Goal: Task Accomplishment & Management: Manage account settings

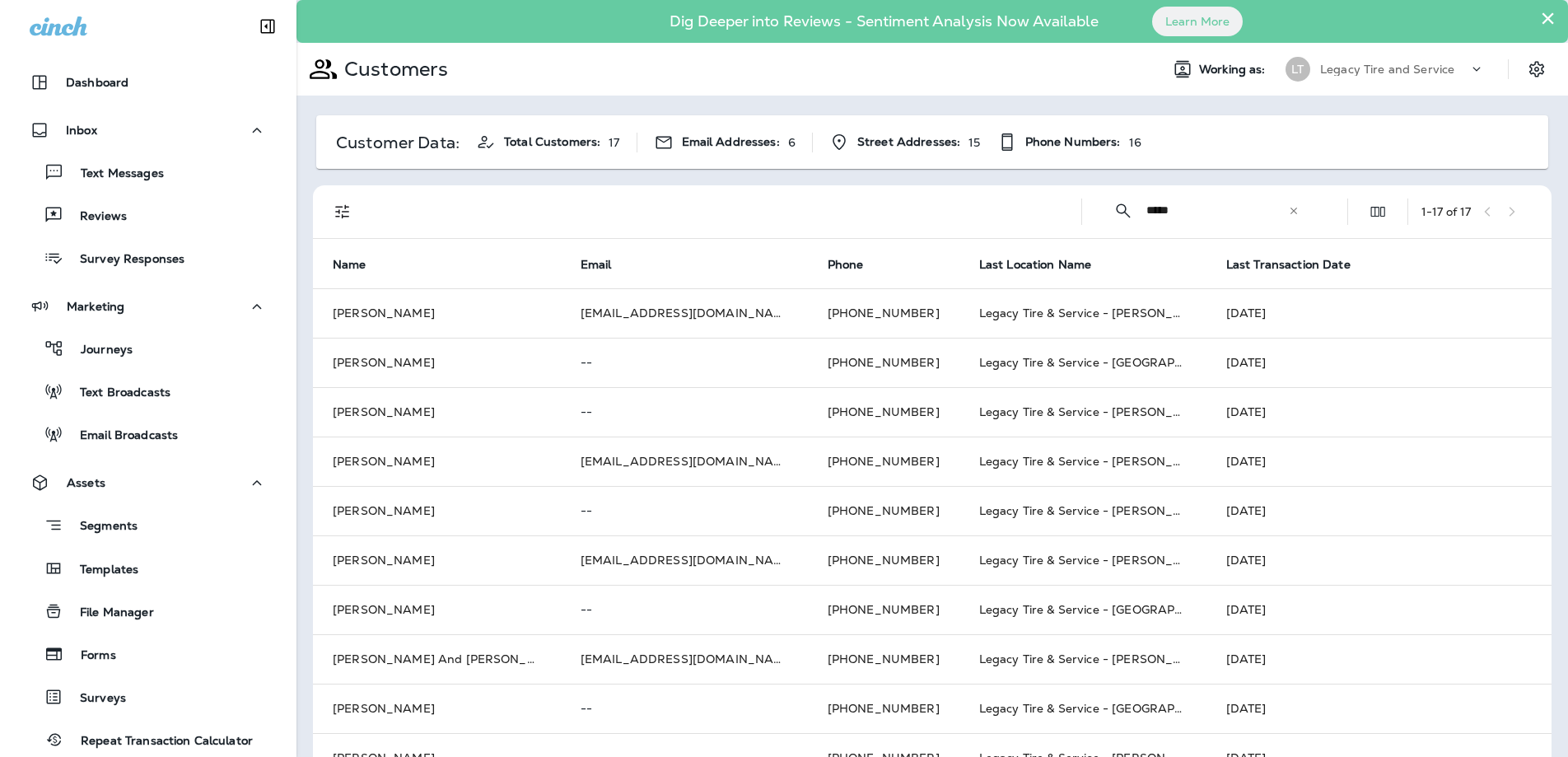
click at [1294, 211] on icon at bounding box center [1293, 210] width 6 height 6
click at [1264, 210] on input "text" at bounding box center [1232, 210] width 172 height 43
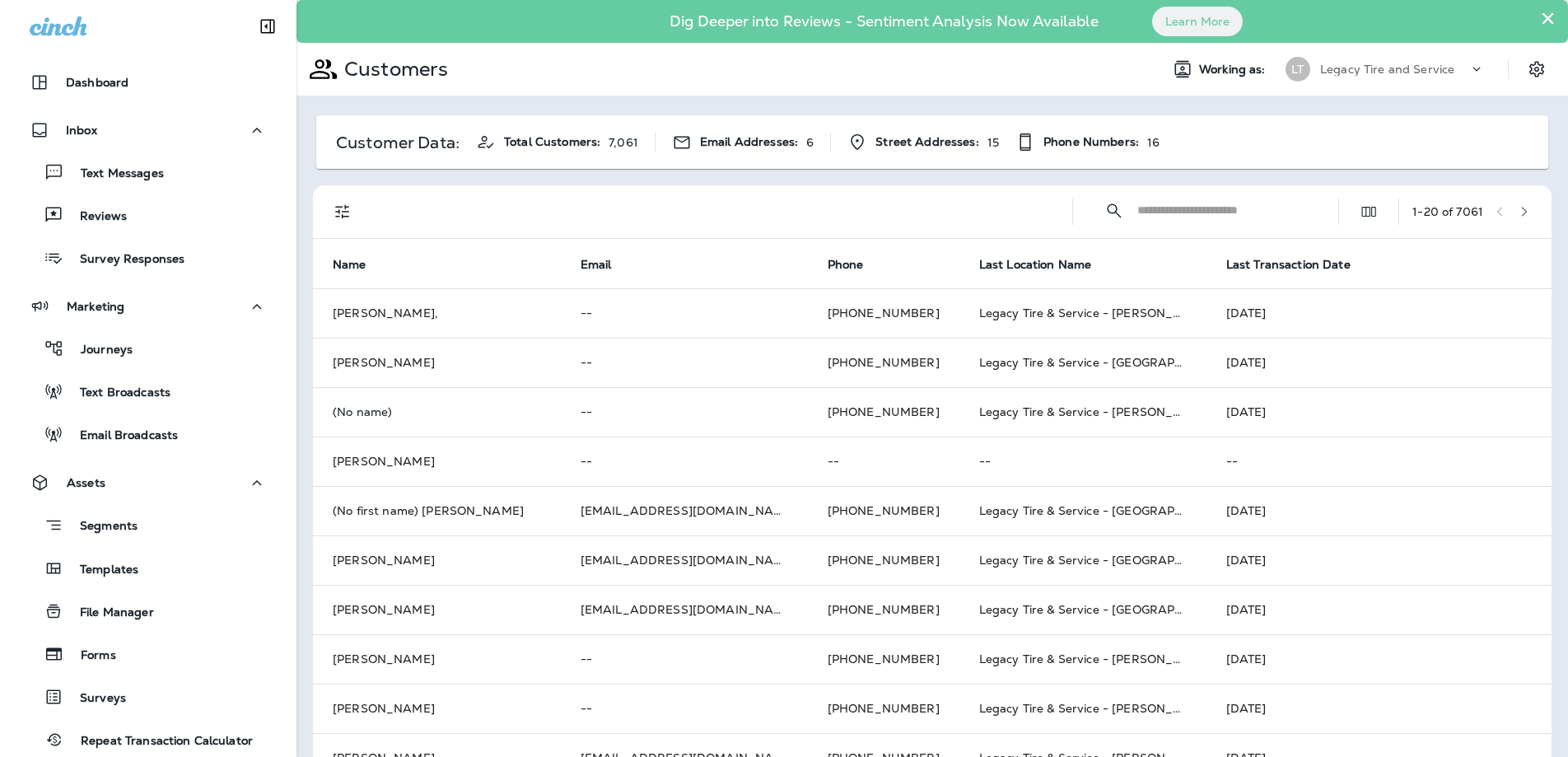
paste input "**********"
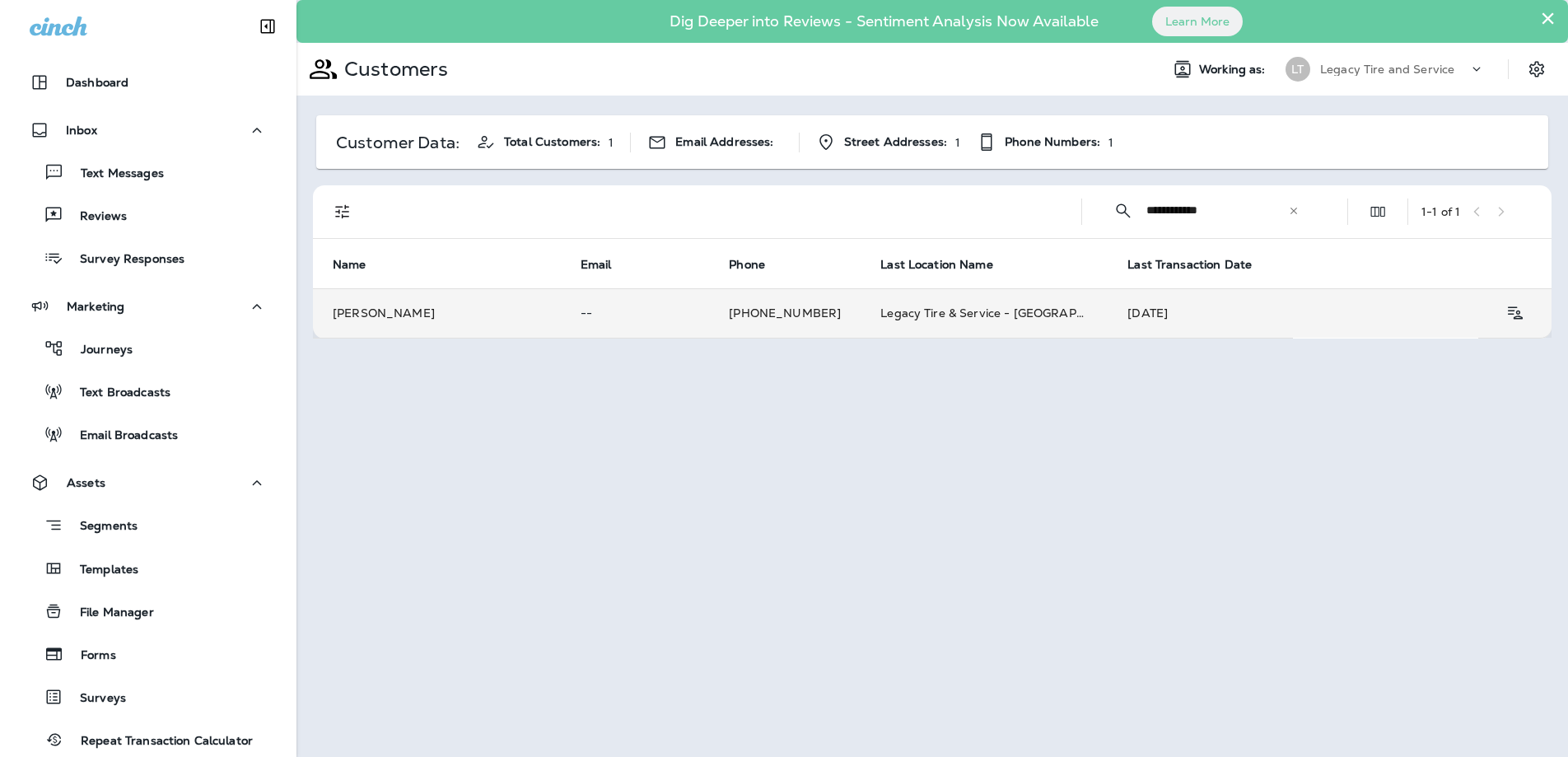
type input "**********"
click at [479, 314] on td "[PERSON_NAME]" at bounding box center [437, 313] width 248 height 50
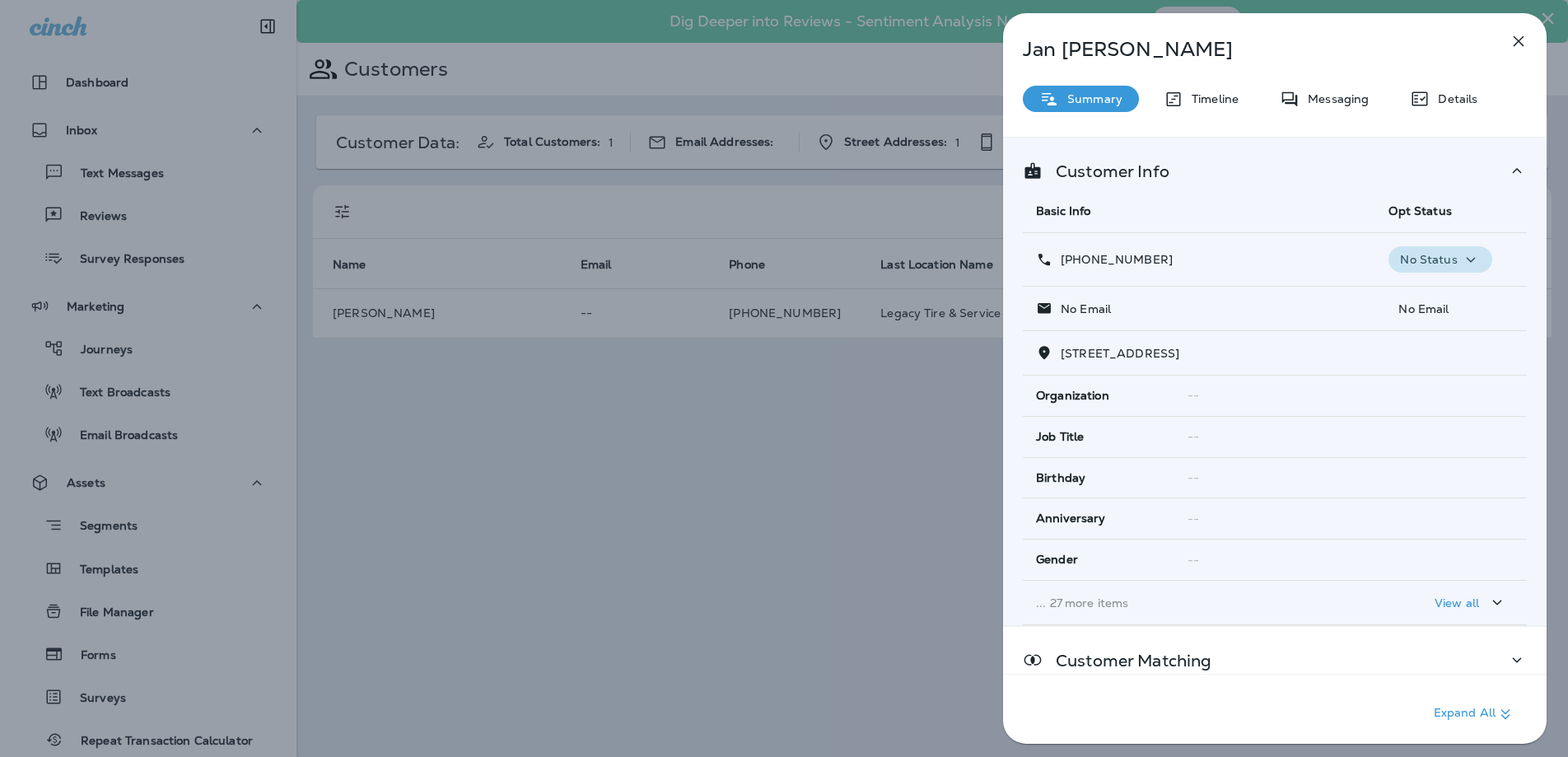
click at [1465, 255] on icon "button" at bounding box center [1471, 259] width 19 height 20
click at [1447, 301] on p "Opt out" at bounding box center [1435, 298] width 44 height 13
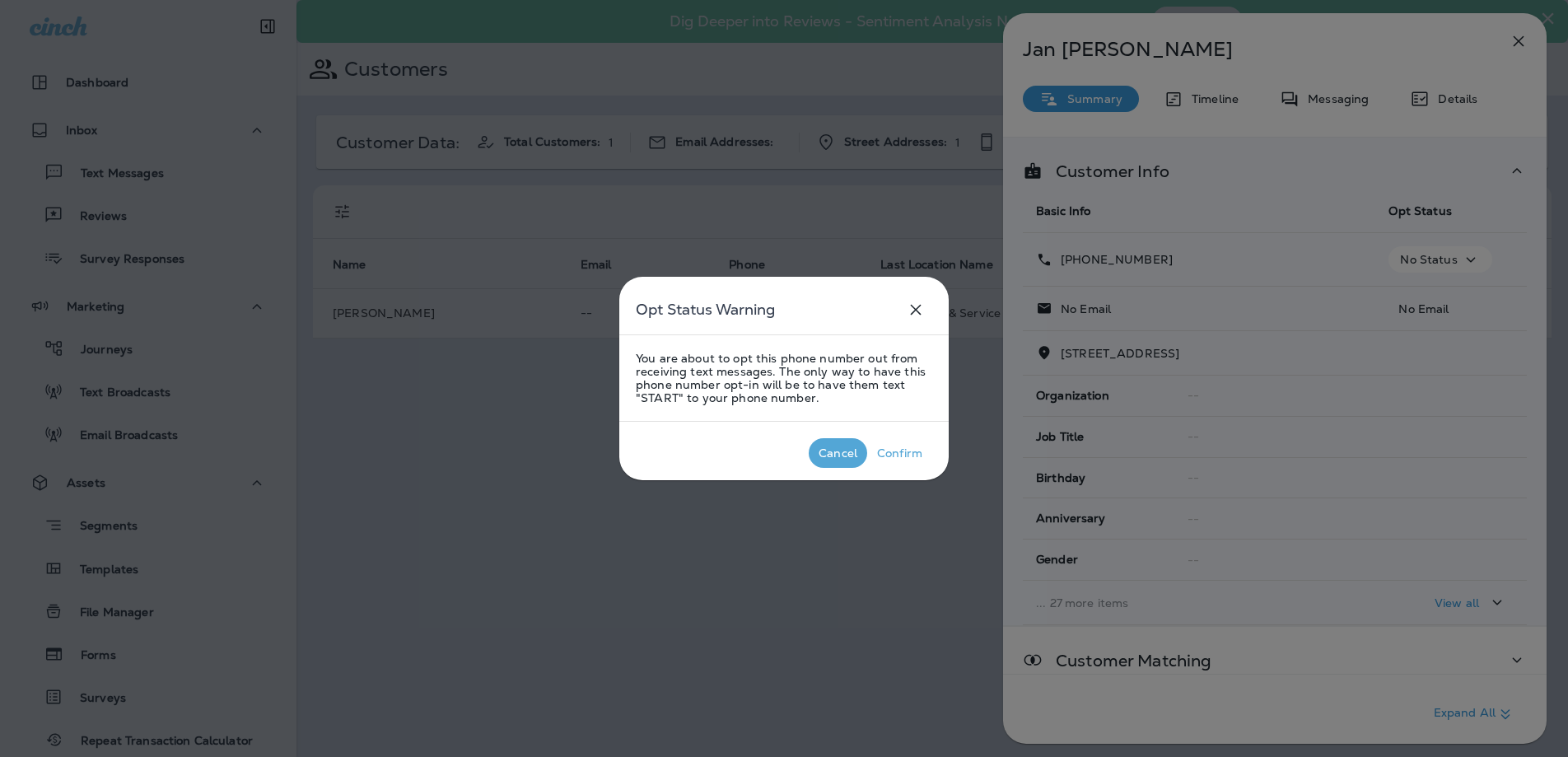
click at [844, 454] on div "Cancel" at bounding box center [838, 452] width 39 height 13
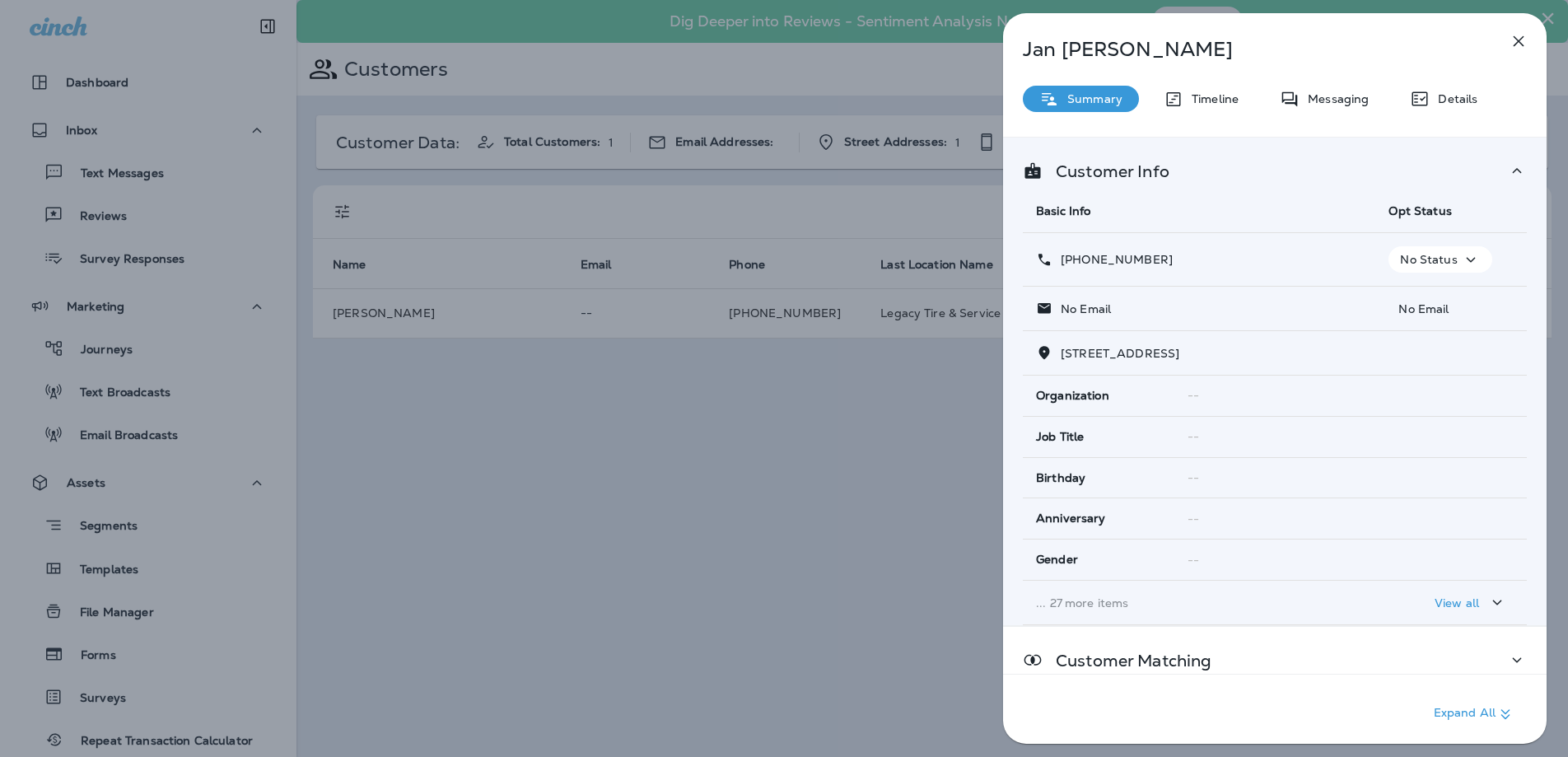
click at [1521, 40] on icon "button" at bounding box center [1518, 41] width 19 height 19
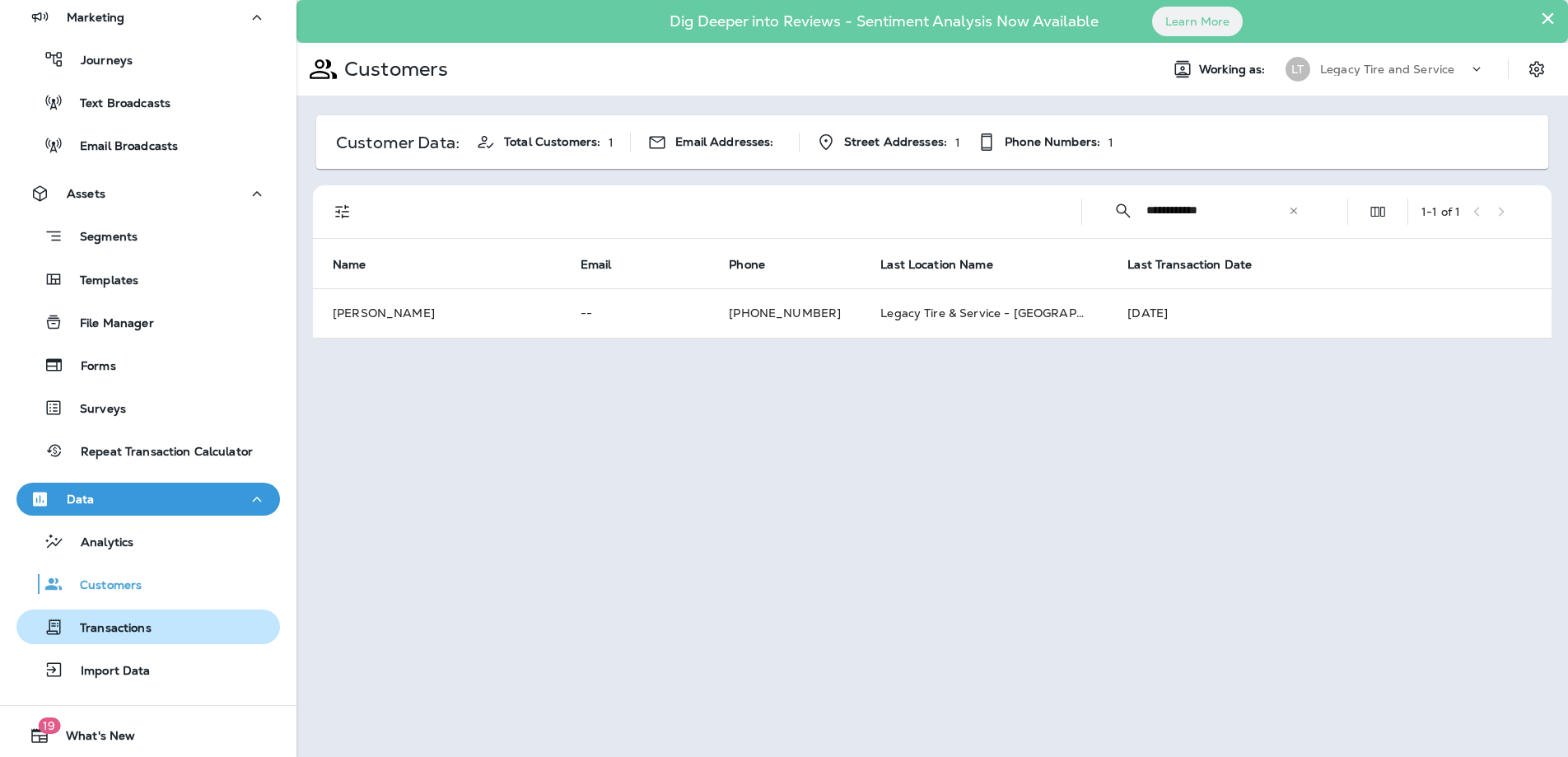
scroll to position [333, 0]
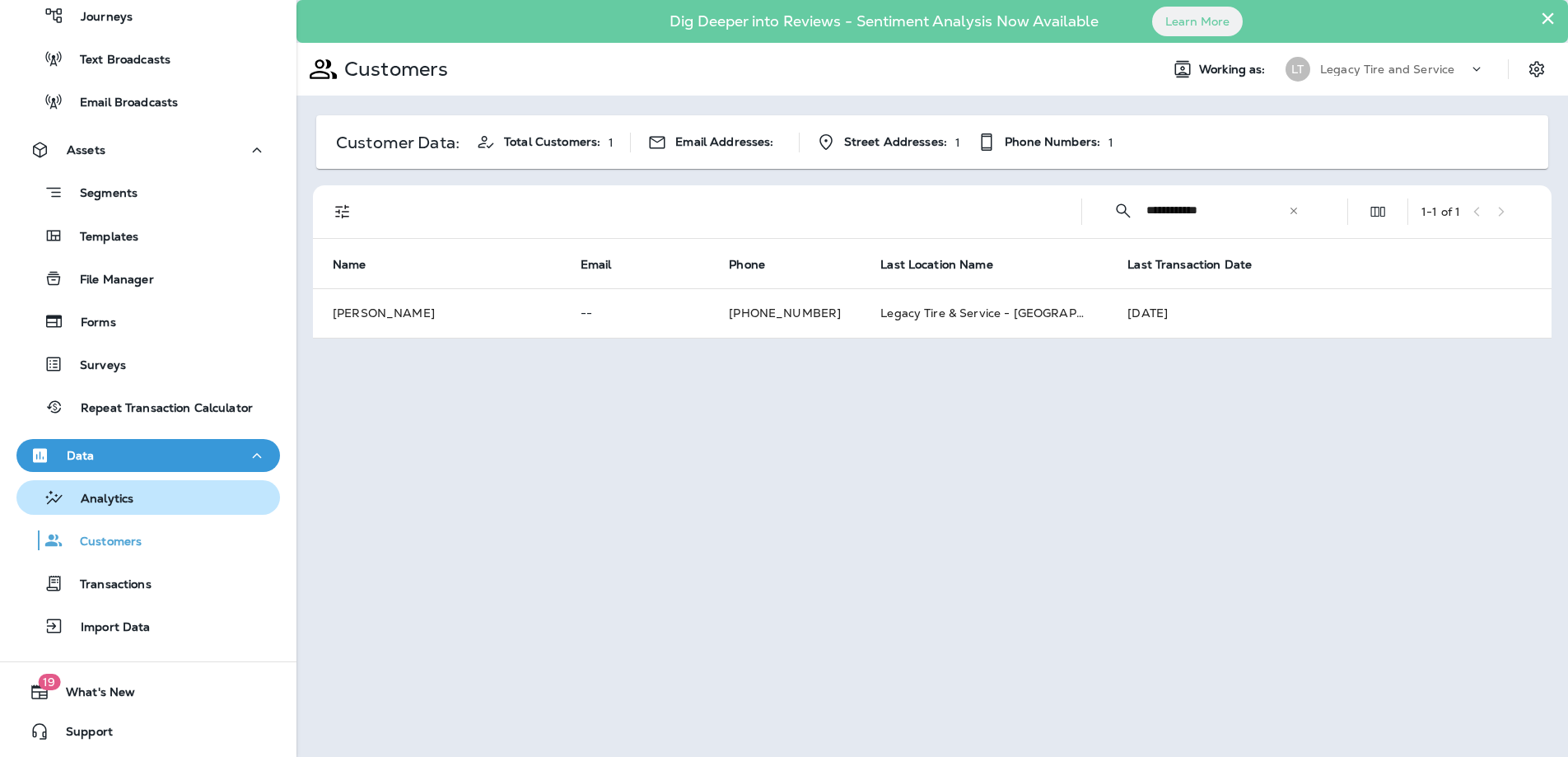
click at [107, 510] on button "Analytics" at bounding box center [149, 497] width 264 height 35
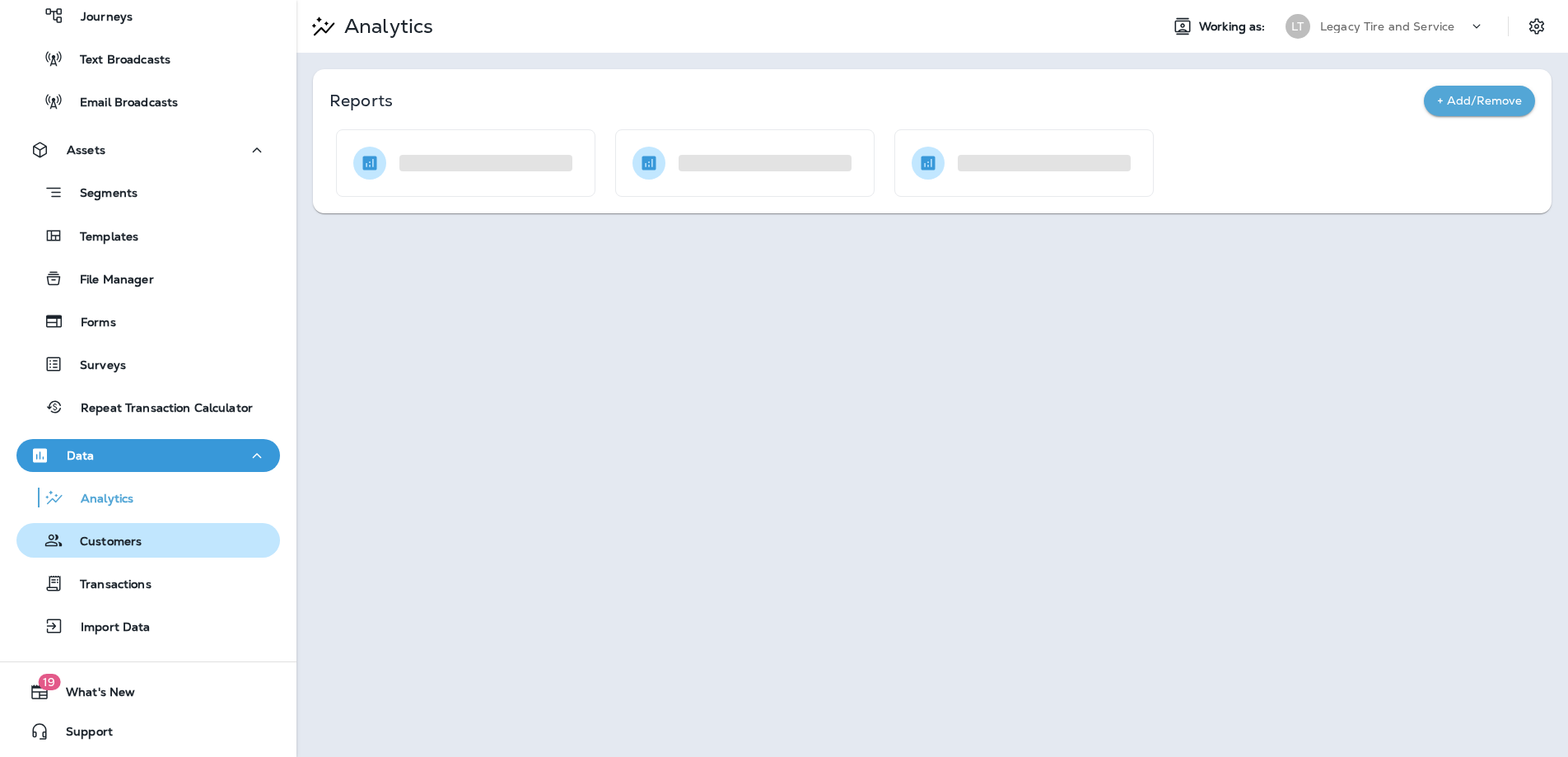
click at [108, 540] on p "Customers" at bounding box center [103, 543] width 78 height 16
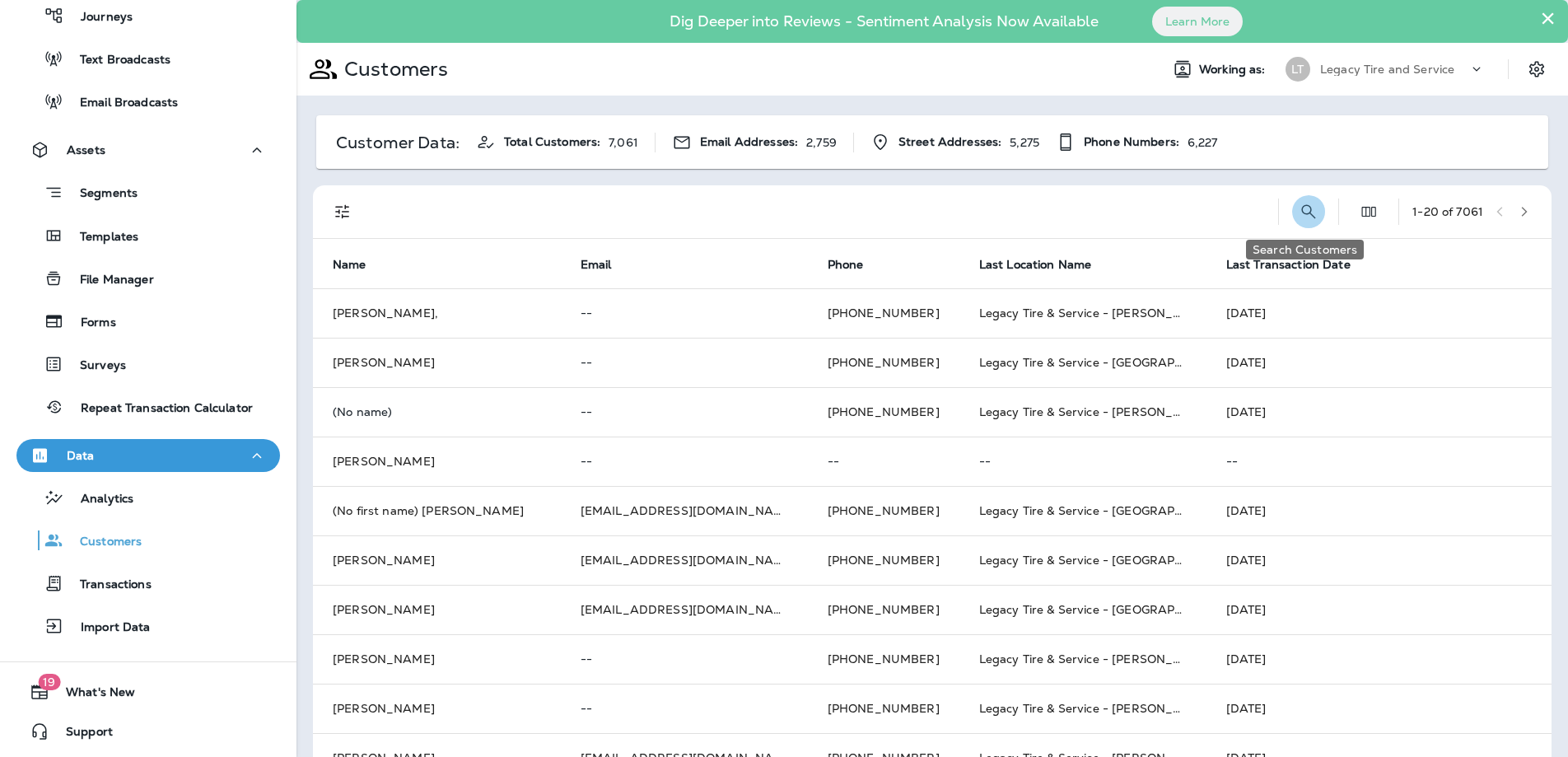
click at [1298, 212] on icon "Search Customers" at bounding box center [1308, 212] width 19 height 19
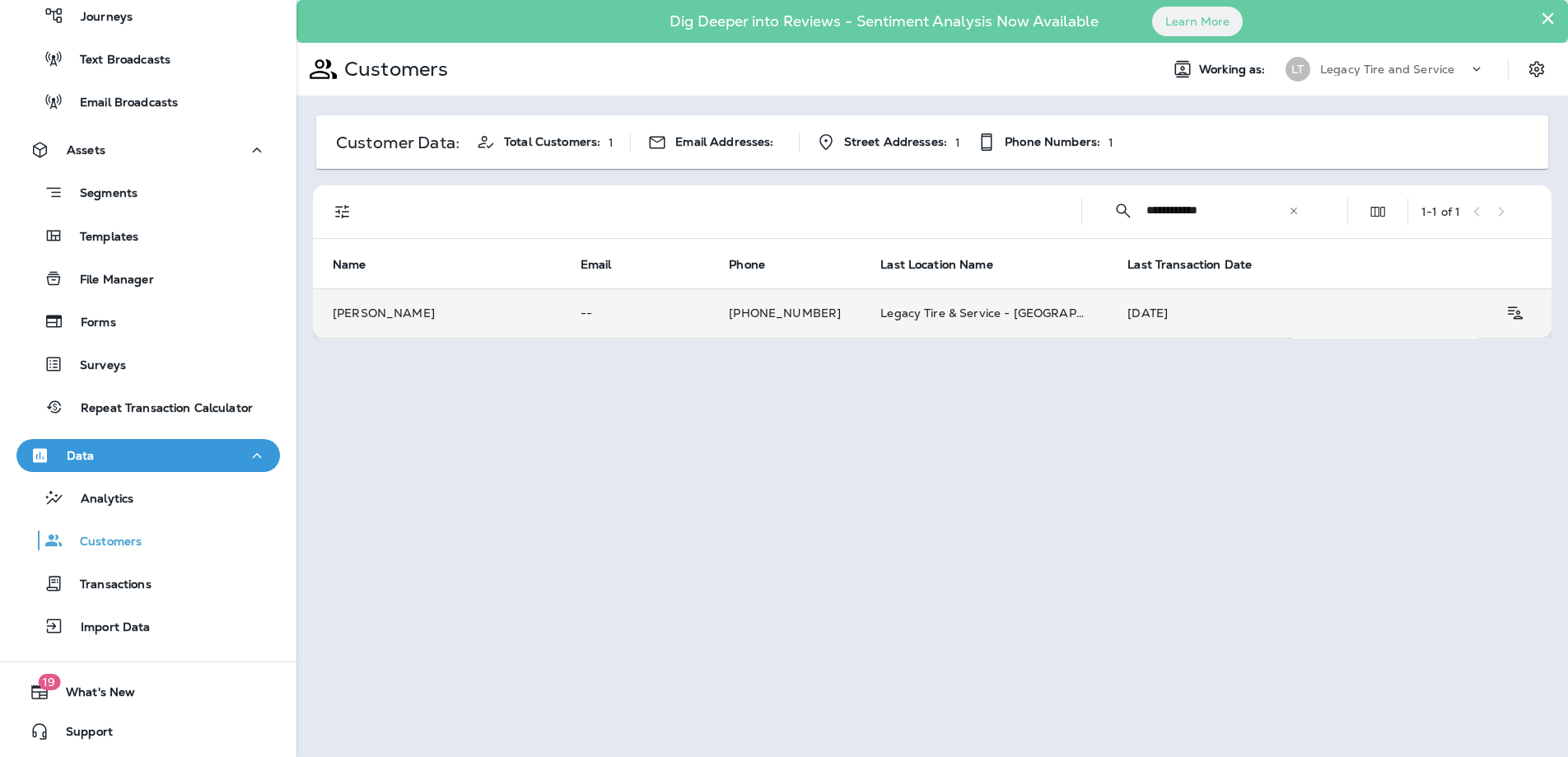
type input "**********"
click at [1318, 321] on tr "[PERSON_NAME] -- [PHONE_NUMBER] Legacy Tire & Service - [GEOGRAPHIC_DATA] (form…" at bounding box center [932, 313] width 1238 height 50
click at [1498, 313] on button "Customer Details" at bounding box center [1515, 313] width 34 height 33
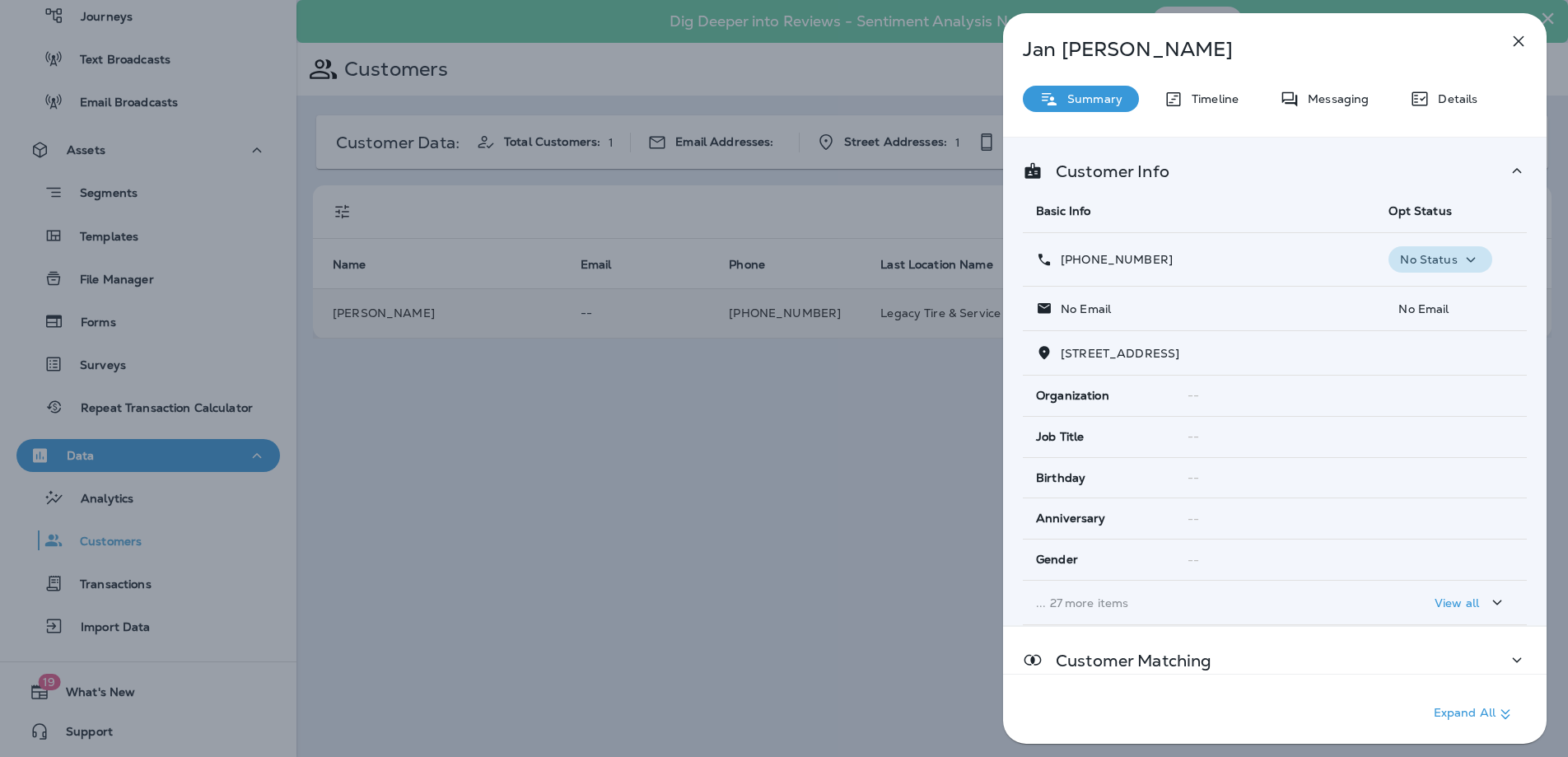
click at [1469, 259] on icon "button" at bounding box center [1471, 259] width 19 height 20
click at [1435, 301] on p "Opt out" at bounding box center [1435, 298] width 44 height 13
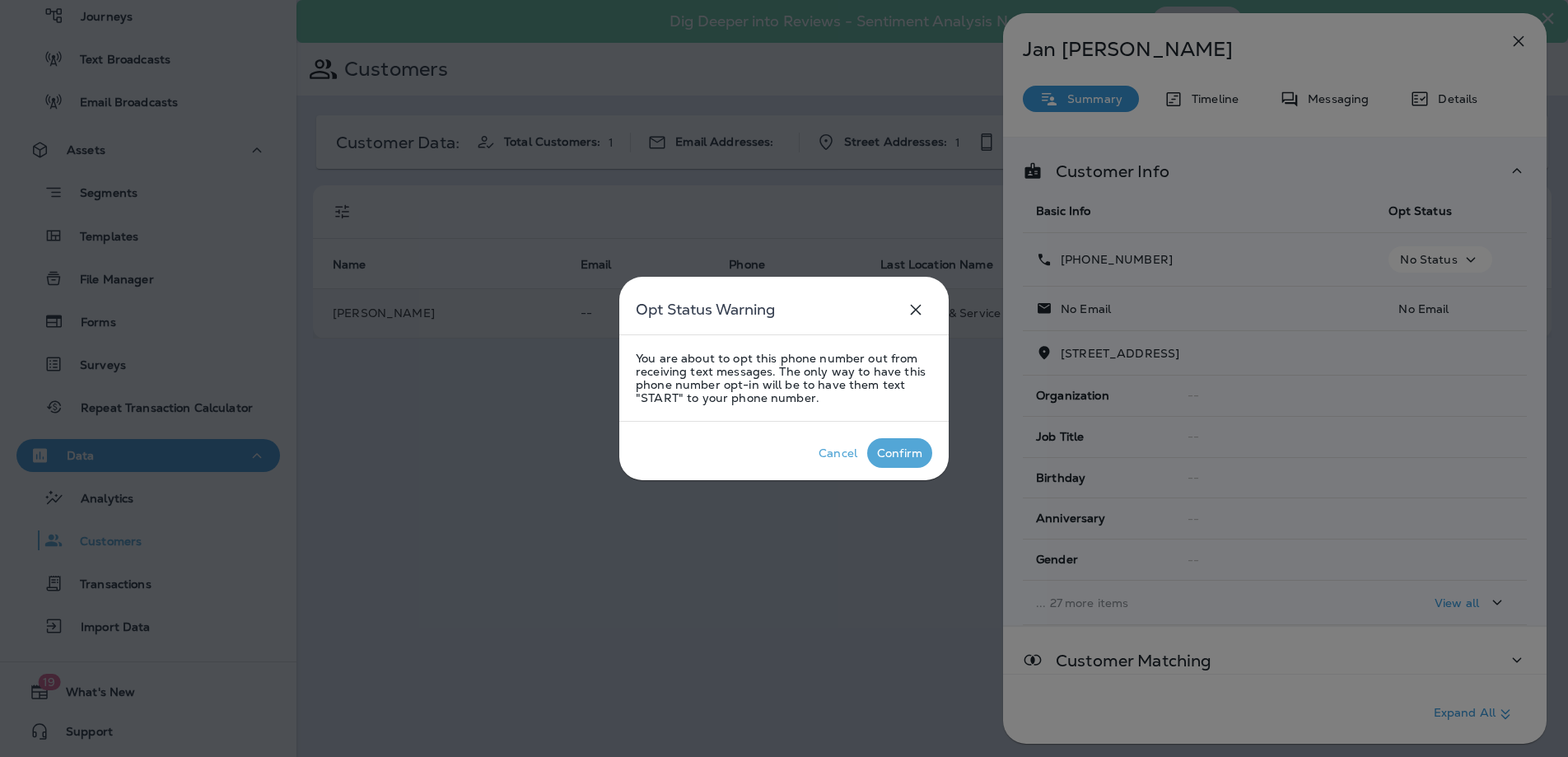
click at [902, 454] on div "Confirm" at bounding box center [899, 452] width 45 height 13
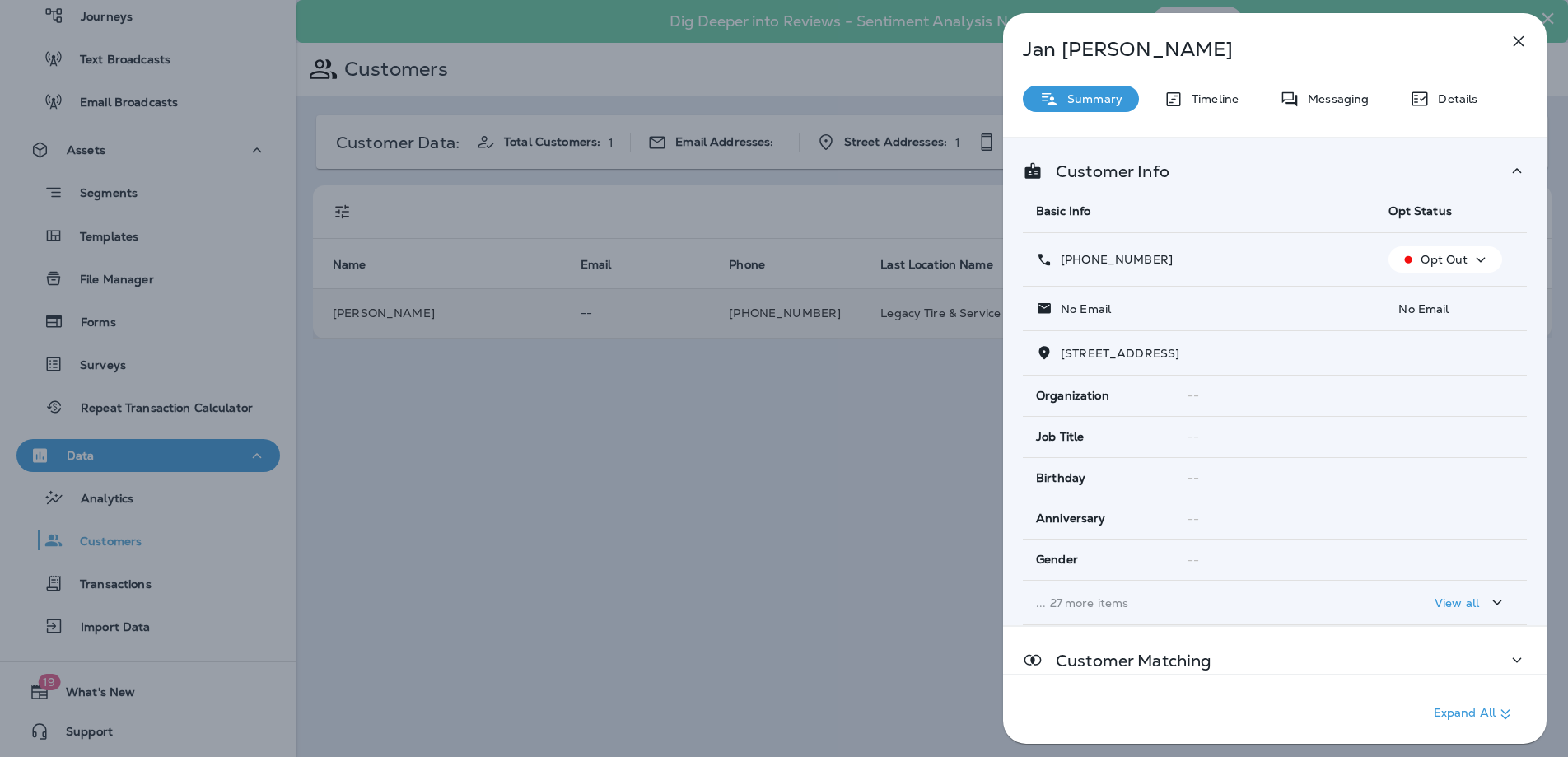
click at [1518, 42] on icon "button" at bounding box center [1518, 42] width 11 height 11
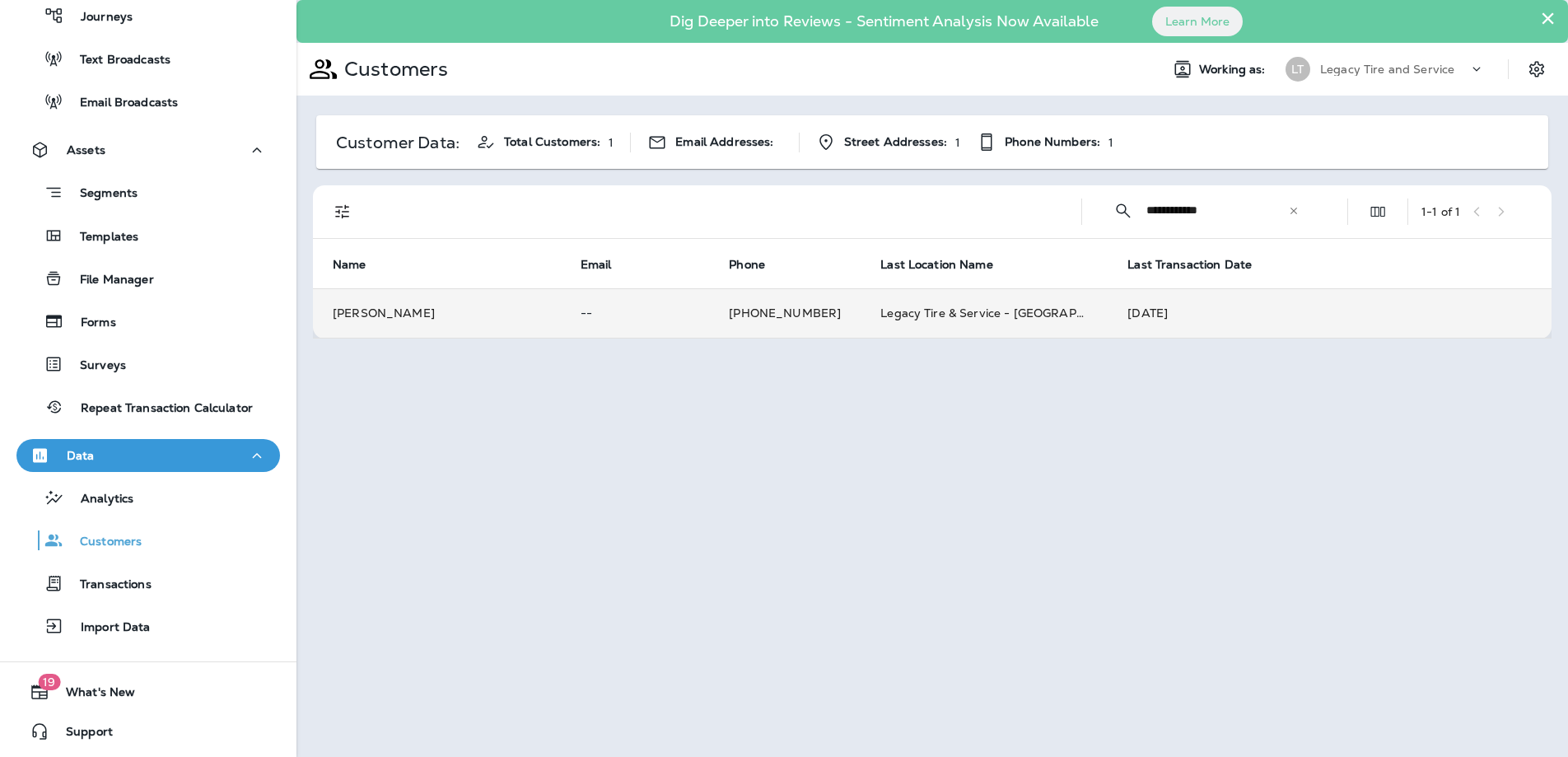
click at [1294, 212] on icon at bounding box center [1293, 211] width 12 height 12
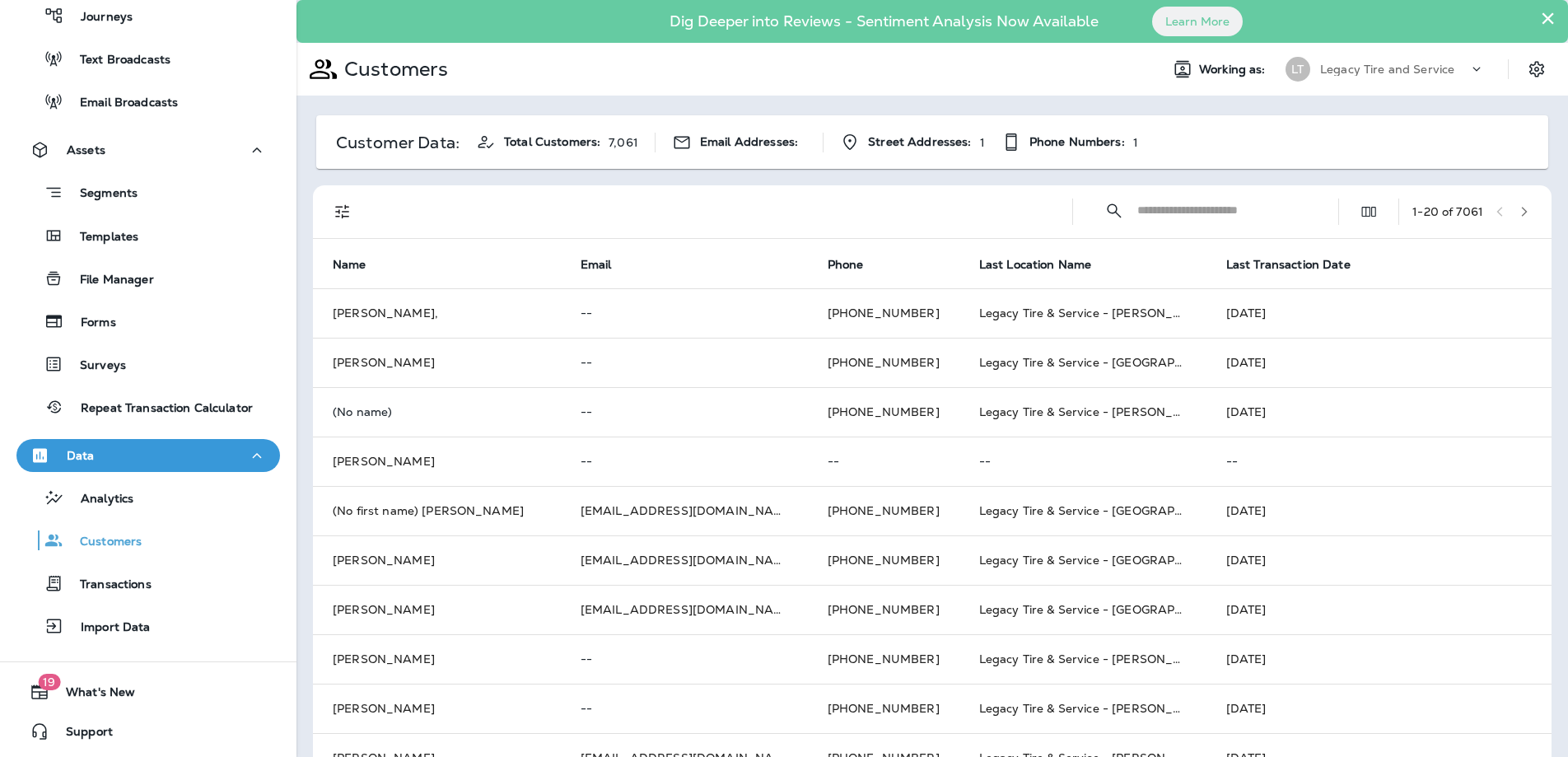
click at [1195, 205] on input "text" at bounding box center [1223, 210] width 172 height 43
paste input "**********"
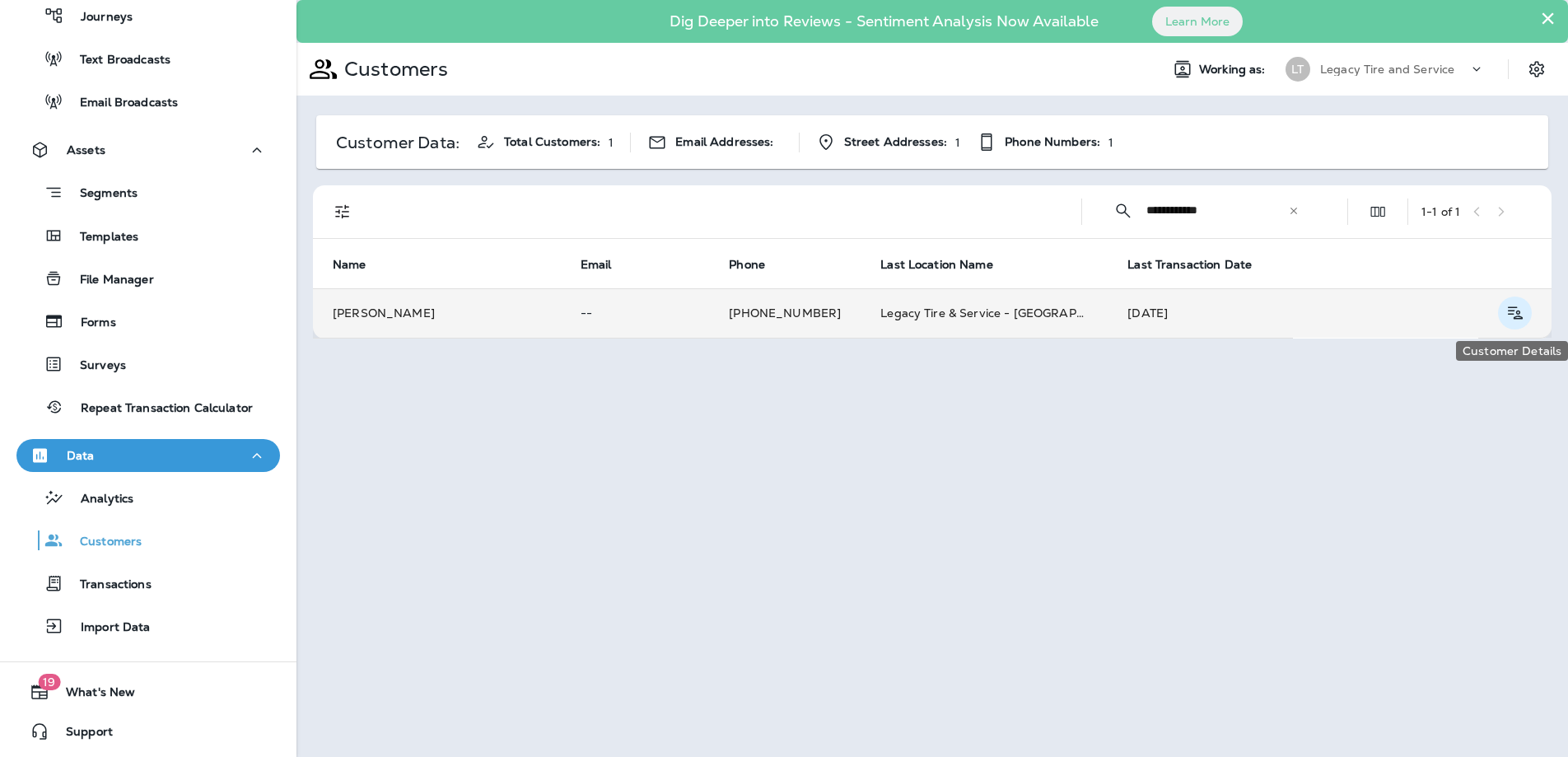
type input "**********"
click at [1514, 308] on icon "Customer Details" at bounding box center [1514, 313] width 20 height 19
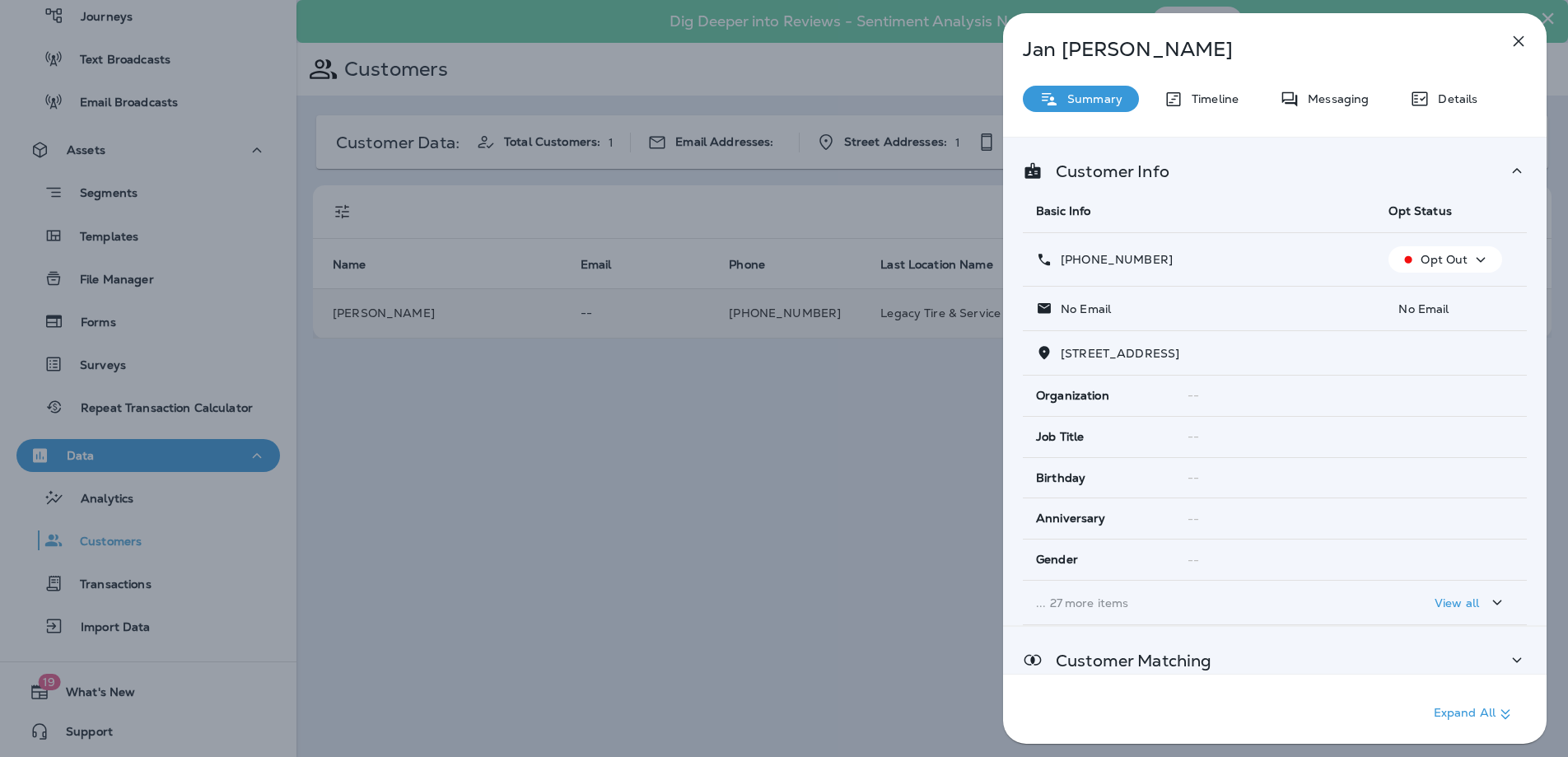
click at [1511, 658] on icon at bounding box center [1517, 660] width 19 height 20
click at [1518, 660] on icon at bounding box center [1517, 660] width 9 height 5
click at [1440, 103] on p "Details" at bounding box center [1453, 98] width 48 height 13
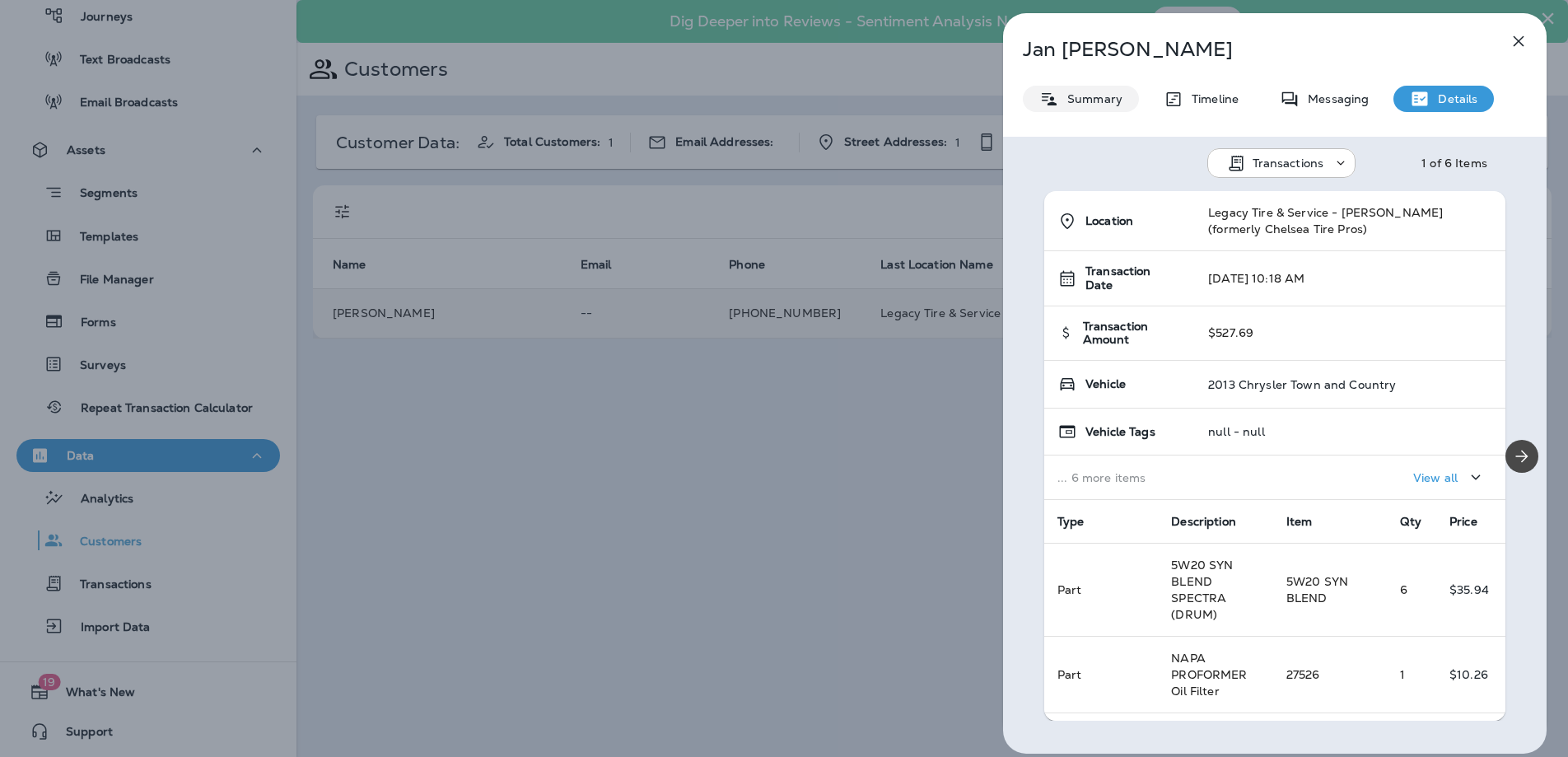
click at [1088, 99] on p "Summary" at bounding box center [1091, 98] width 64 height 13
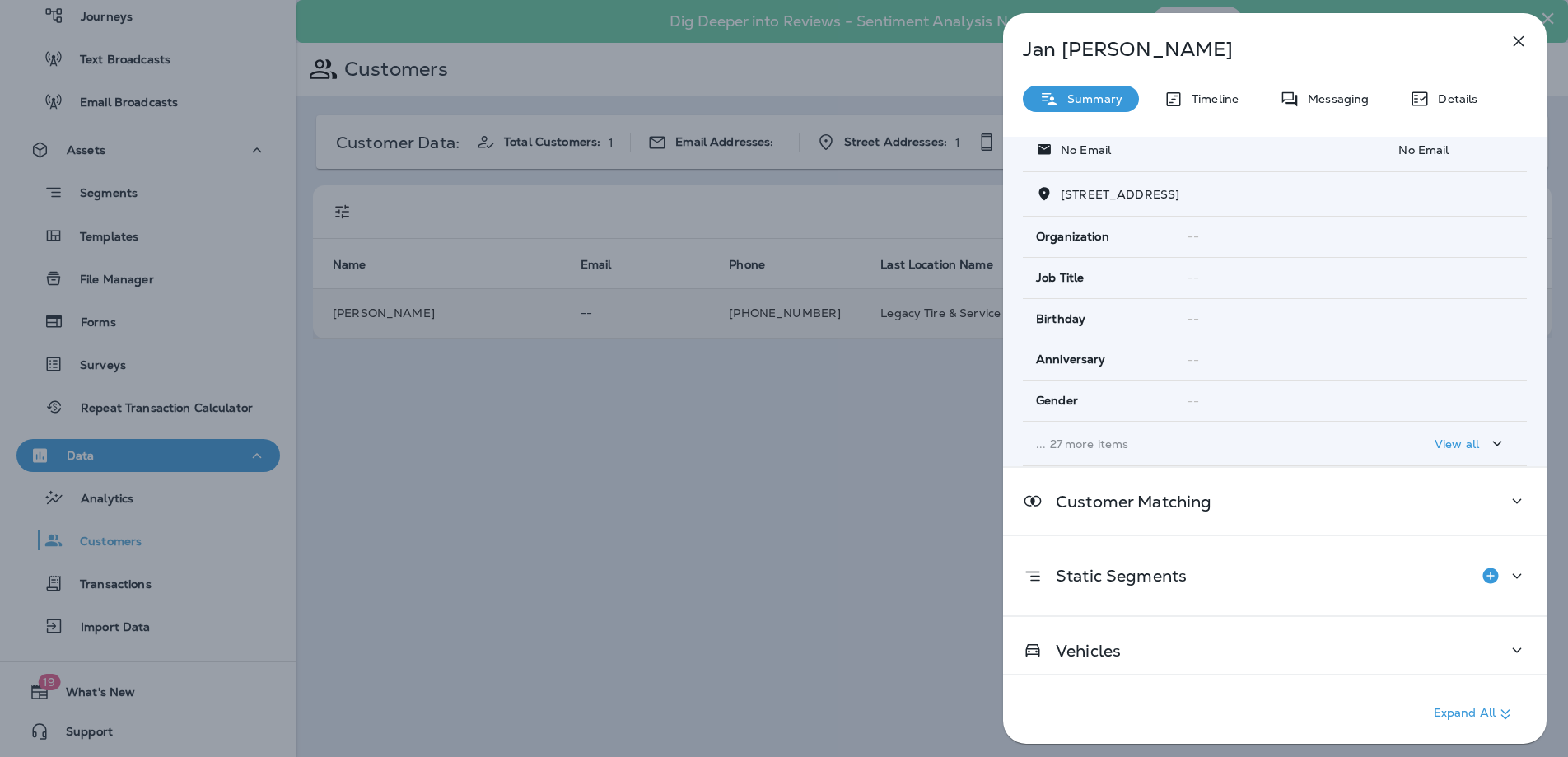
scroll to position [170, 0]
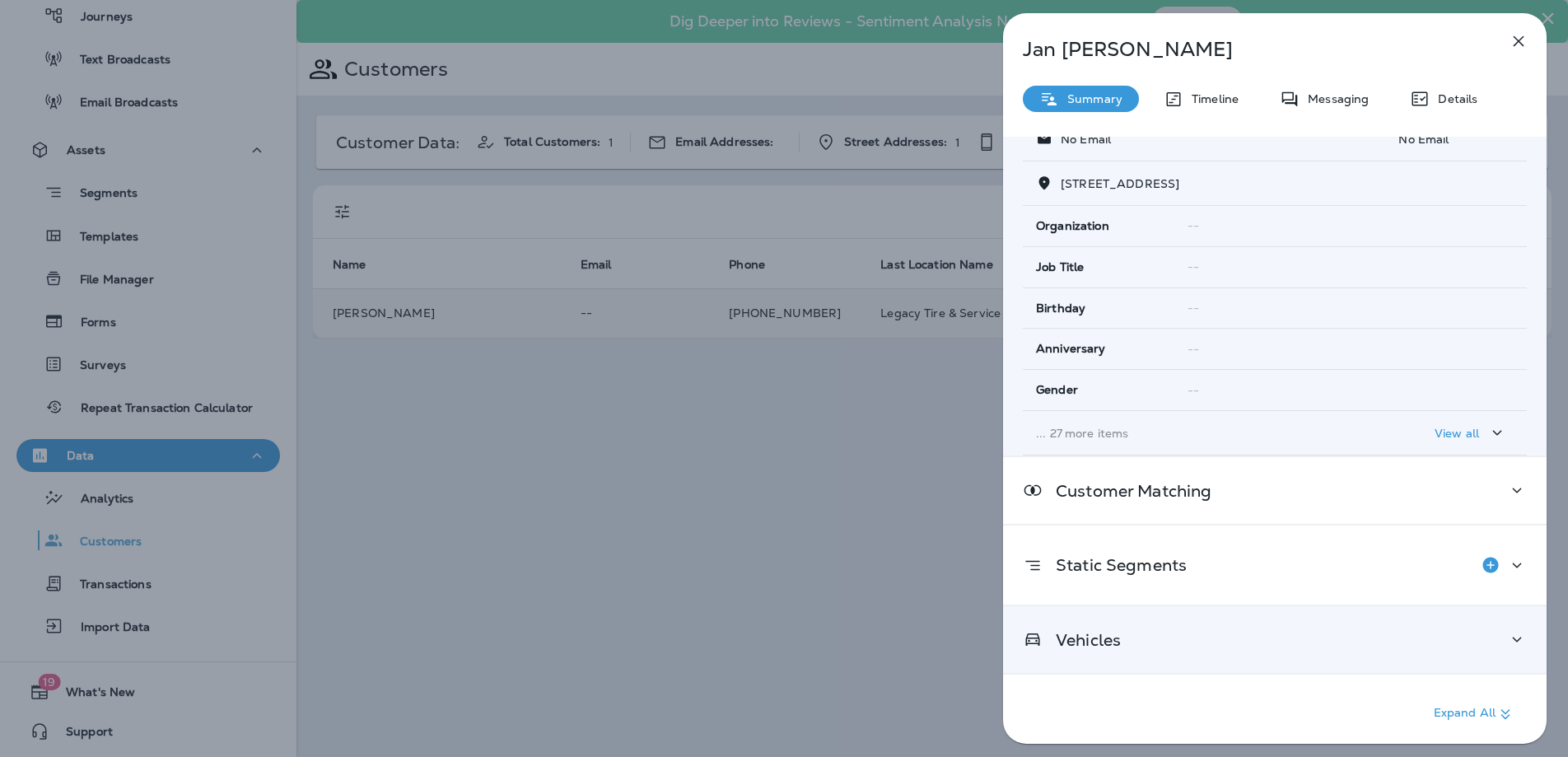
click at [1518, 638] on icon at bounding box center [1517, 639] width 19 height 20
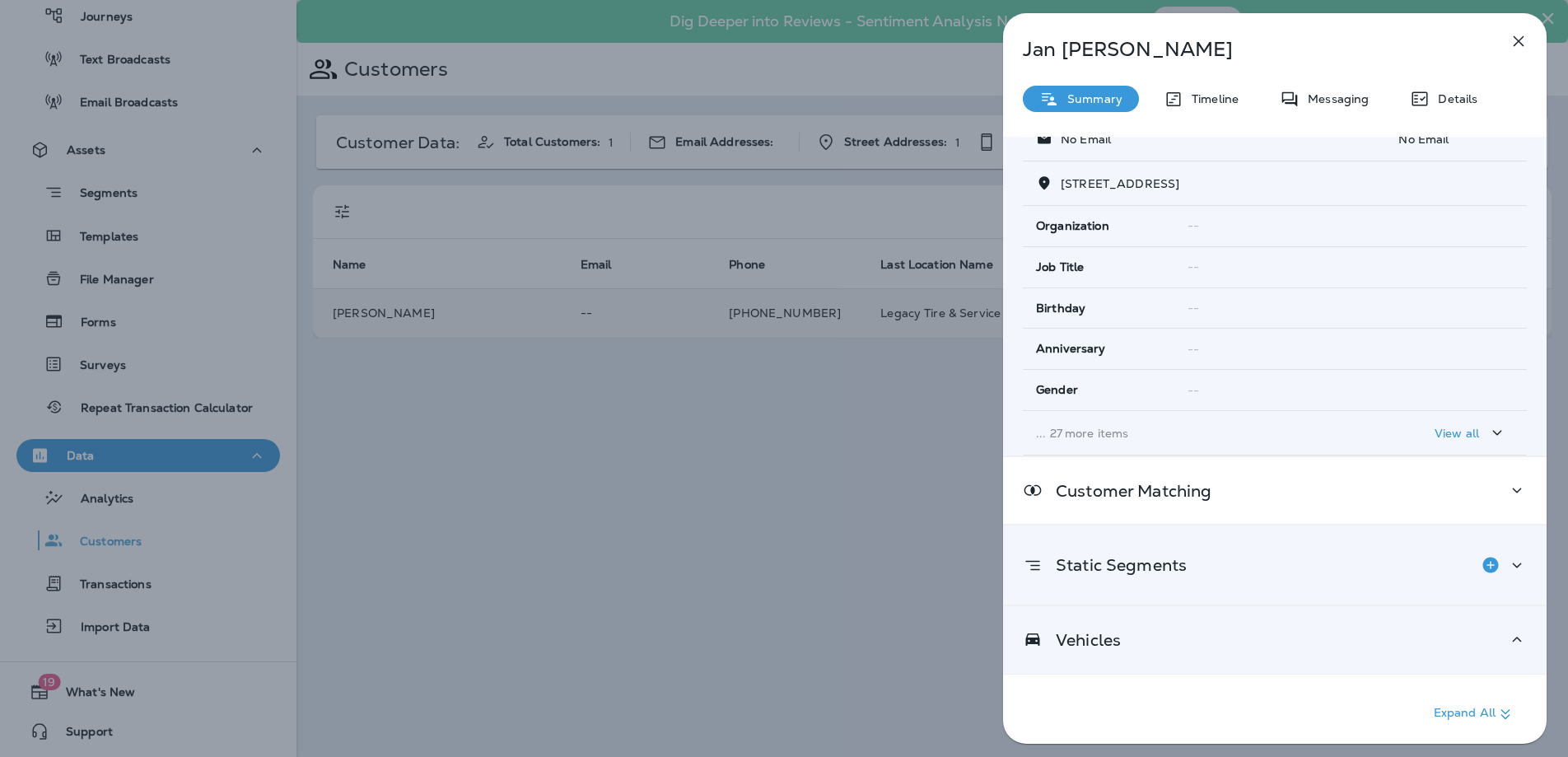
scroll to position [305, 0]
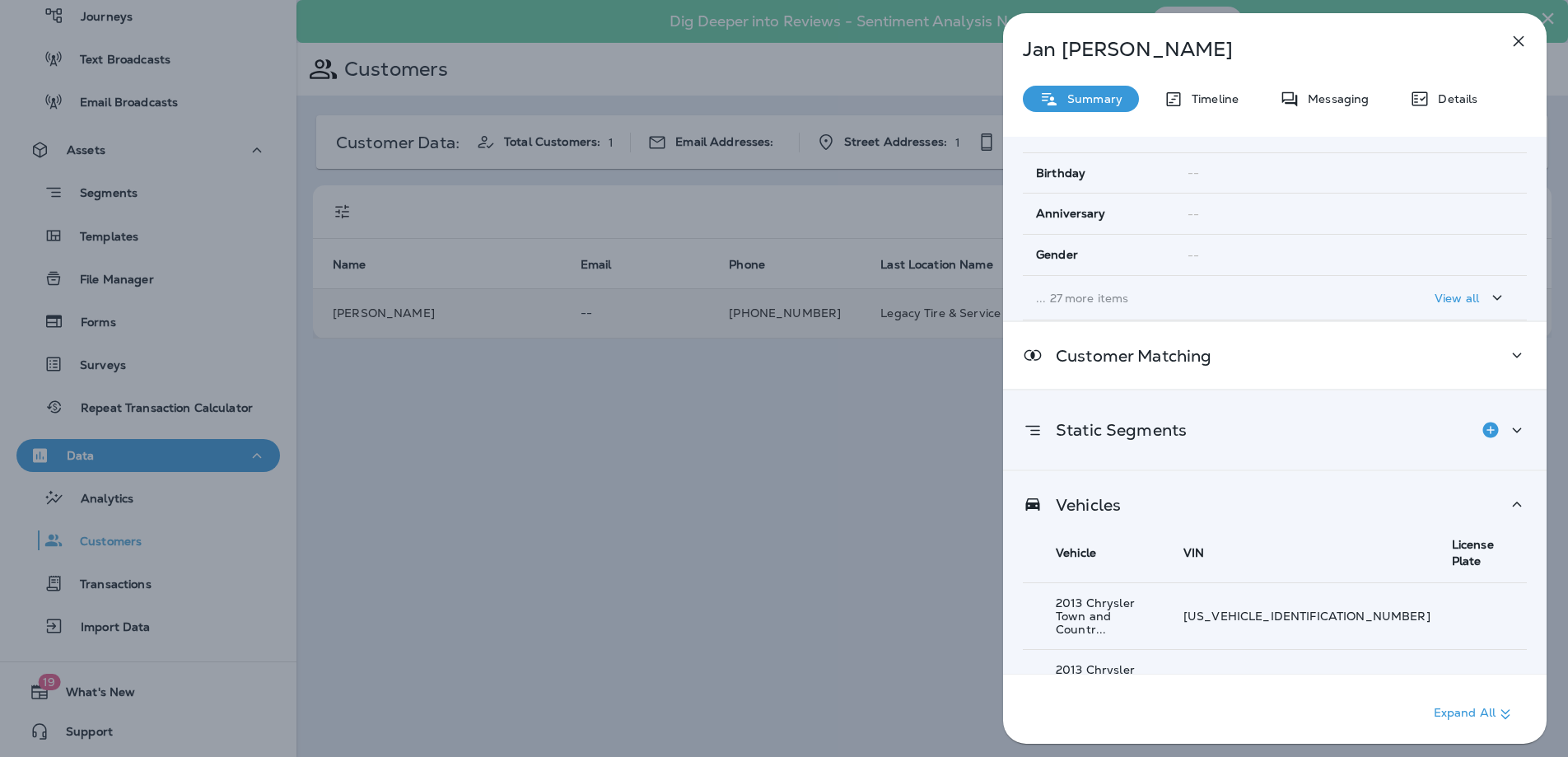
click at [1512, 426] on icon at bounding box center [1517, 430] width 19 height 20
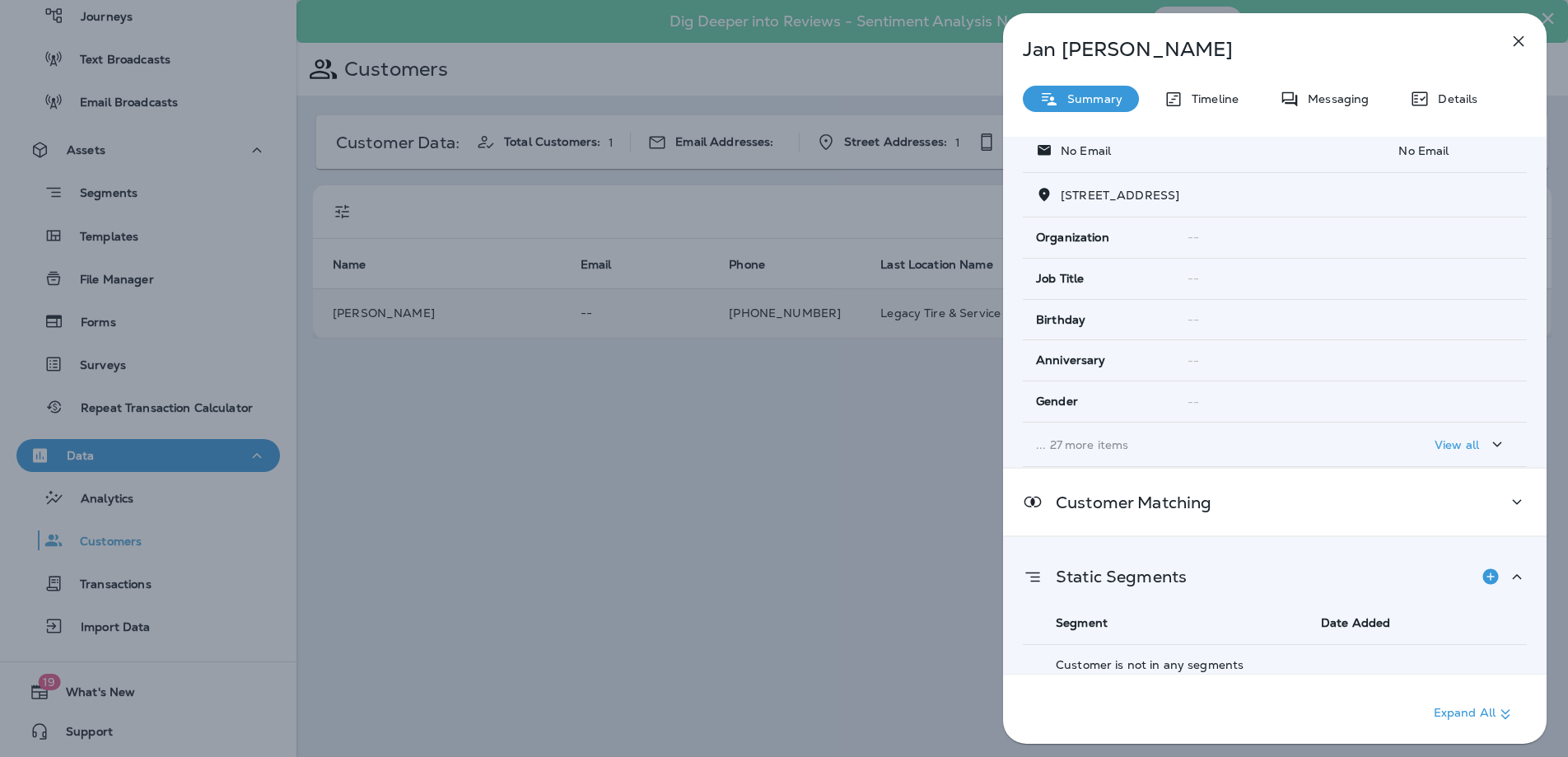
scroll to position [0, 0]
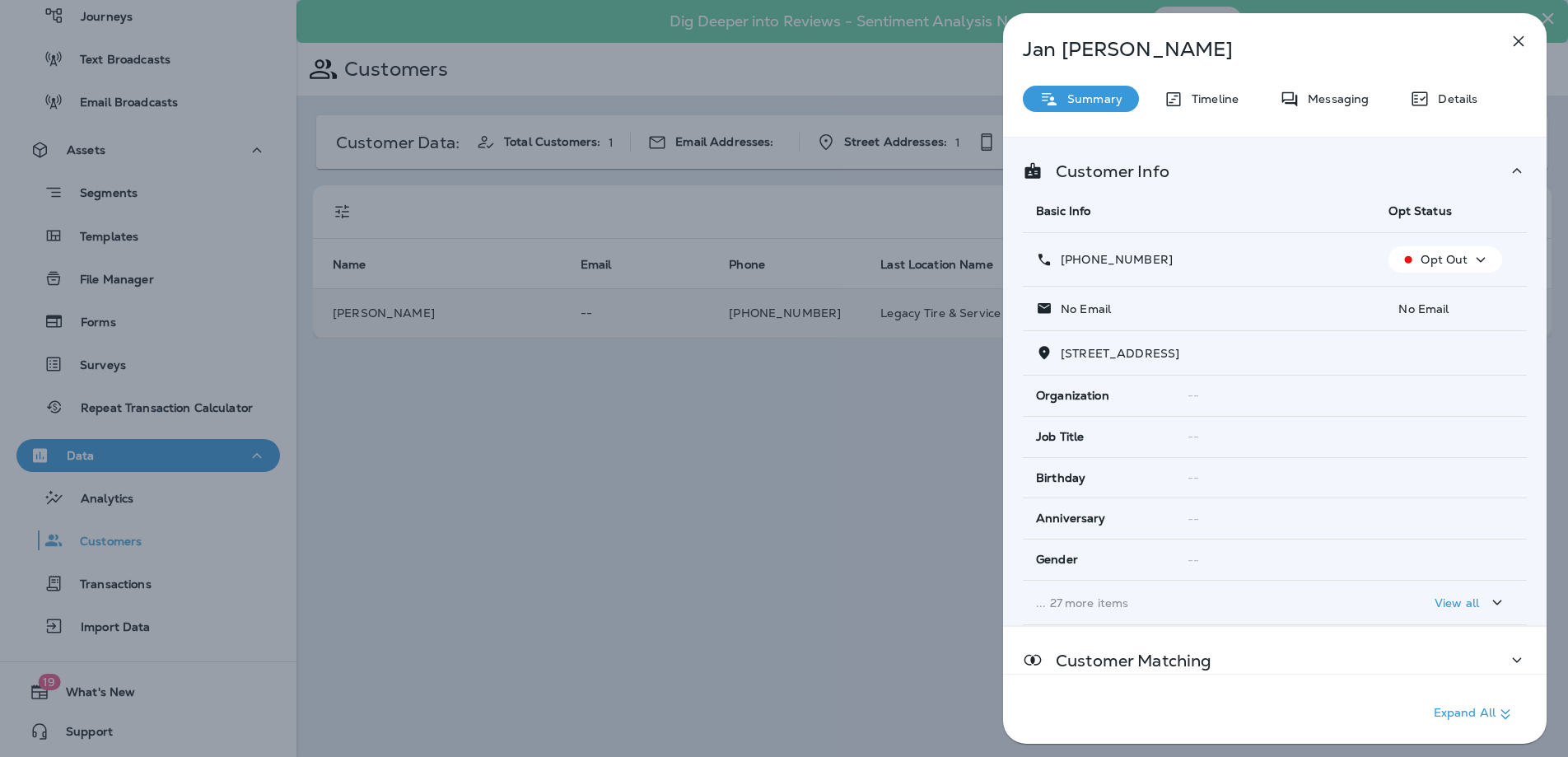
click at [1514, 42] on icon "button" at bounding box center [1518, 41] width 19 height 19
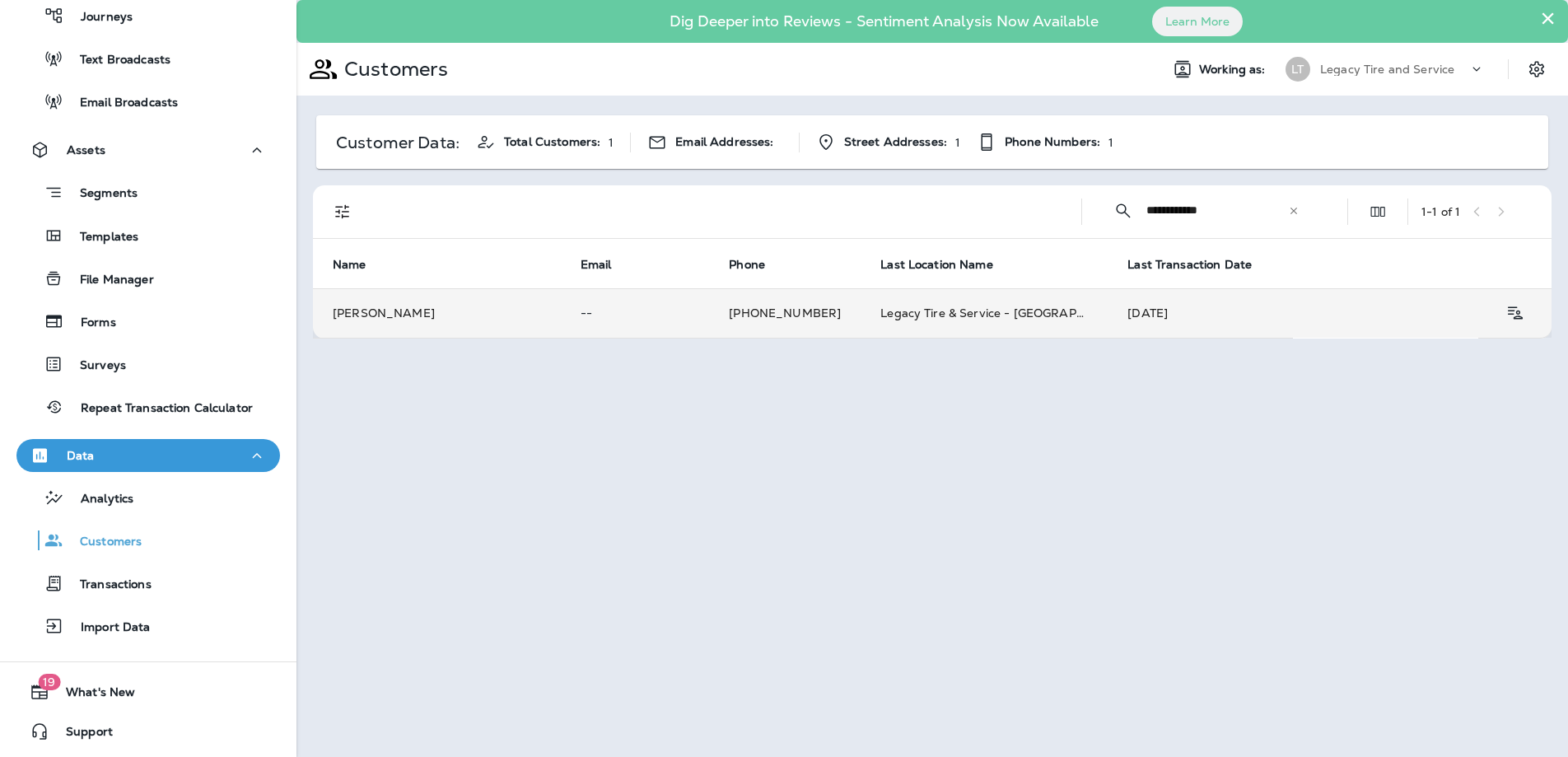
click at [1295, 207] on icon at bounding box center [1293, 210] width 6 height 6
